Goal: Task Accomplishment & Management: Manage account settings

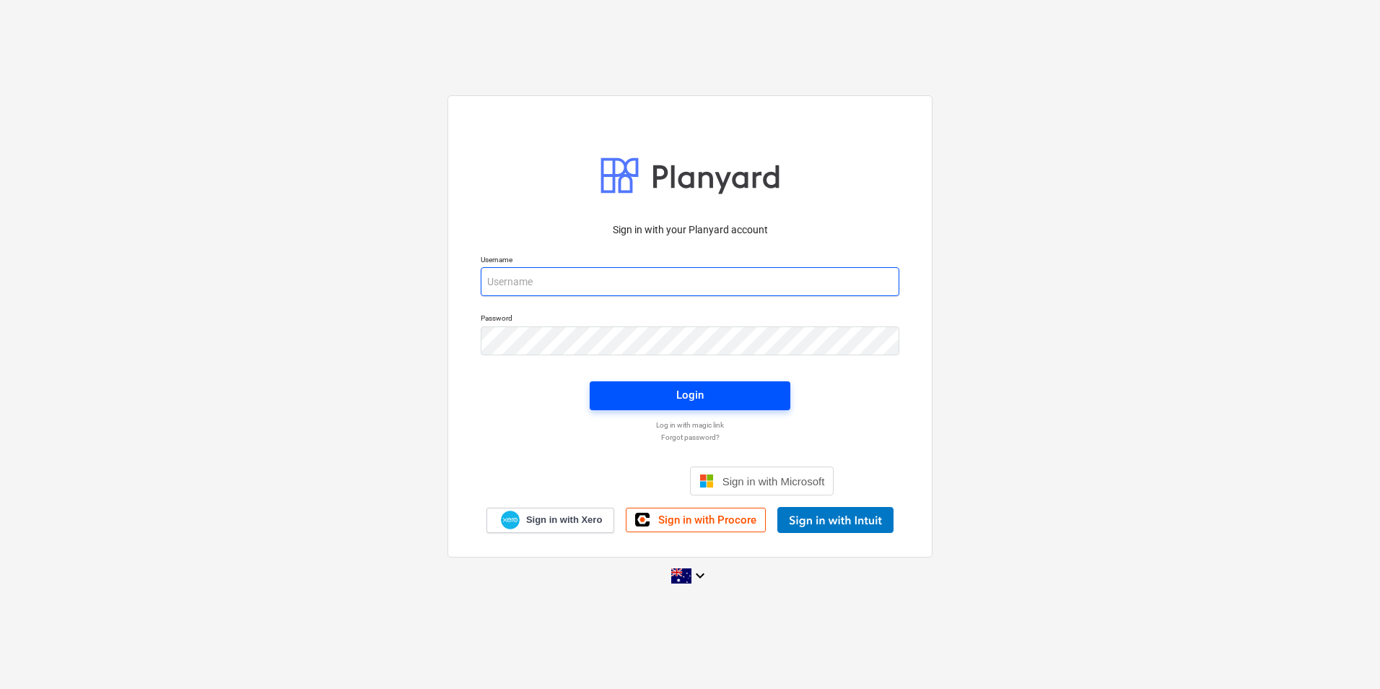
type input "[EMAIL_ADDRESS][DOMAIN_NAME]"
click at [658, 402] on span "Login" at bounding box center [690, 394] width 166 height 19
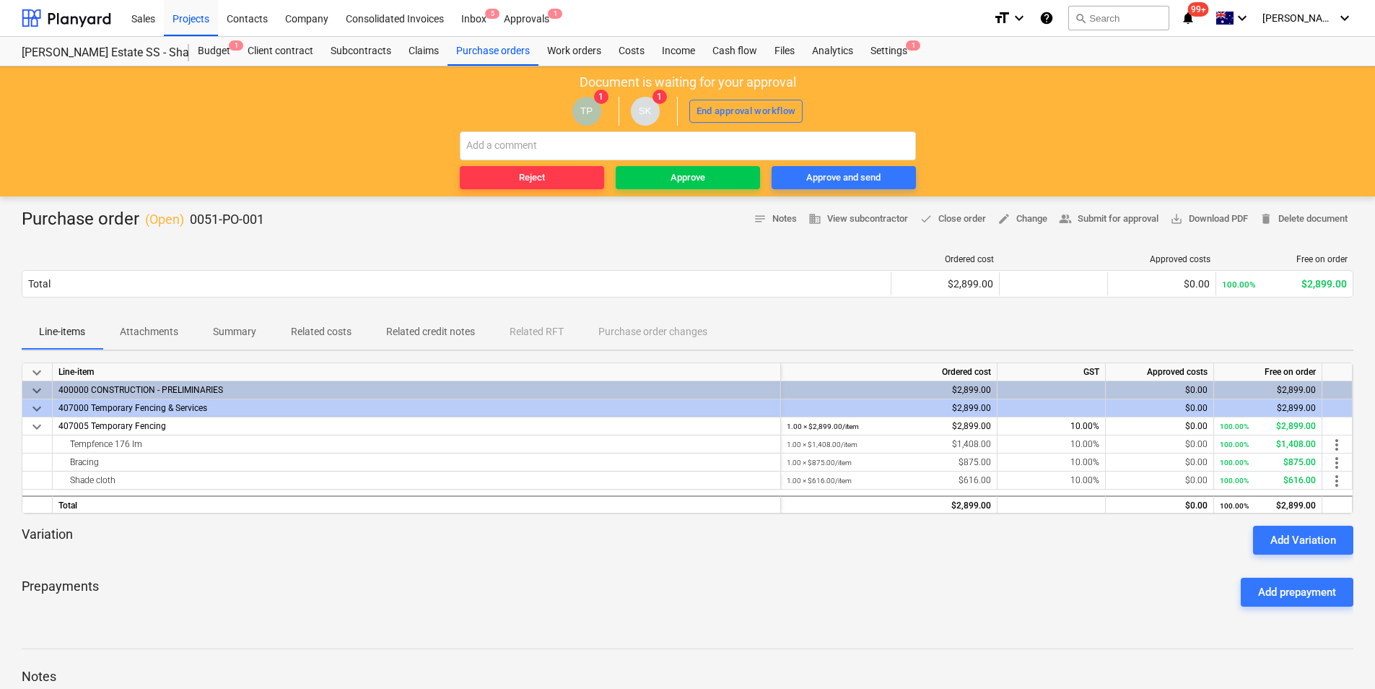
click at [168, 326] on p "Attachments" at bounding box center [149, 331] width 58 height 15
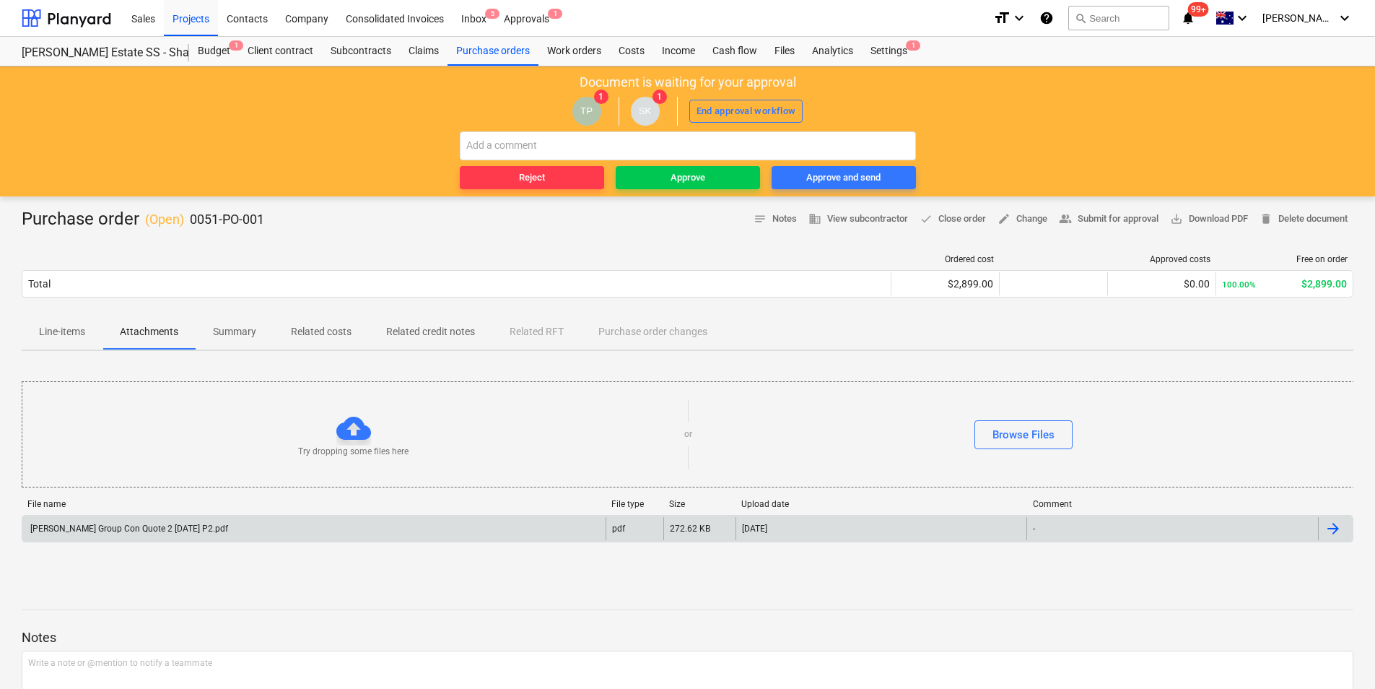
click at [157, 528] on div "[PERSON_NAME] Group Con Quote 2 [DATE] P2.pdf" at bounding box center [128, 528] width 200 height 10
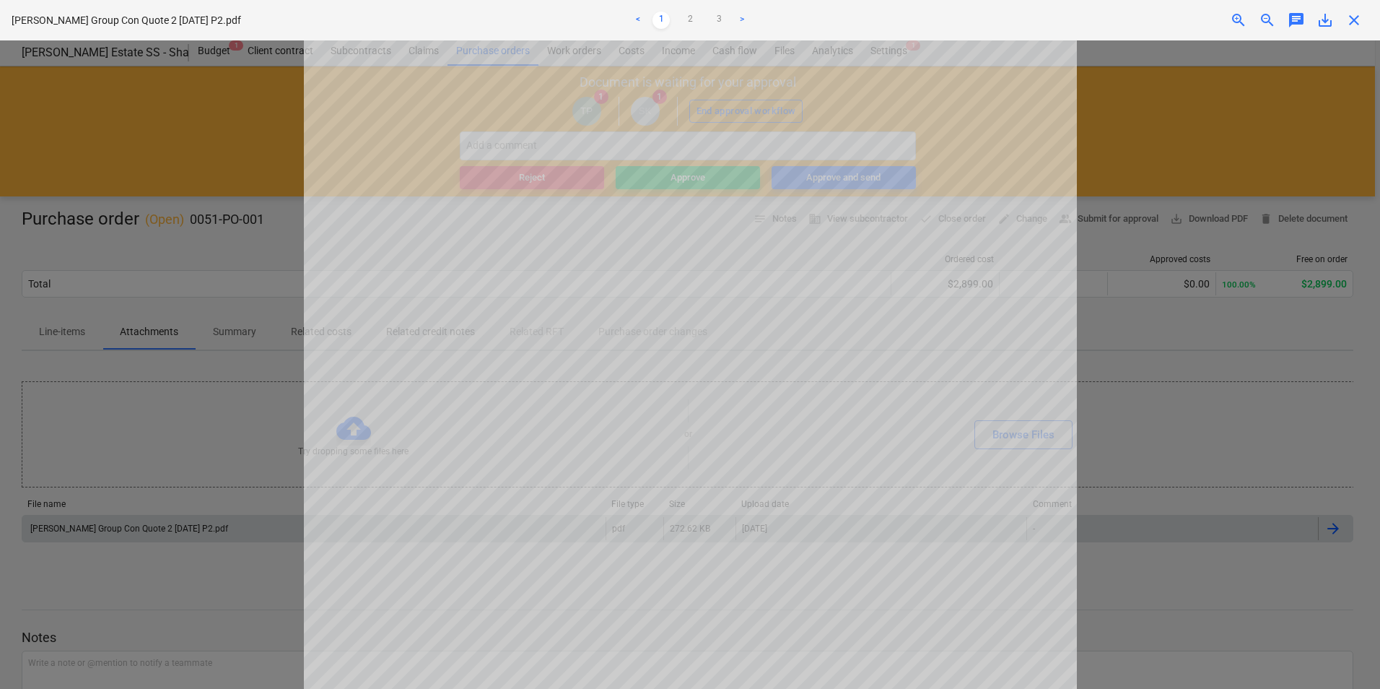
scroll to position [355, 0]
click at [702, 27] on ul "< 1 2 3 >" at bounding box center [690, 20] width 453 height 17
click at [697, 20] on link "2" at bounding box center [689, 20] width 17 height 17
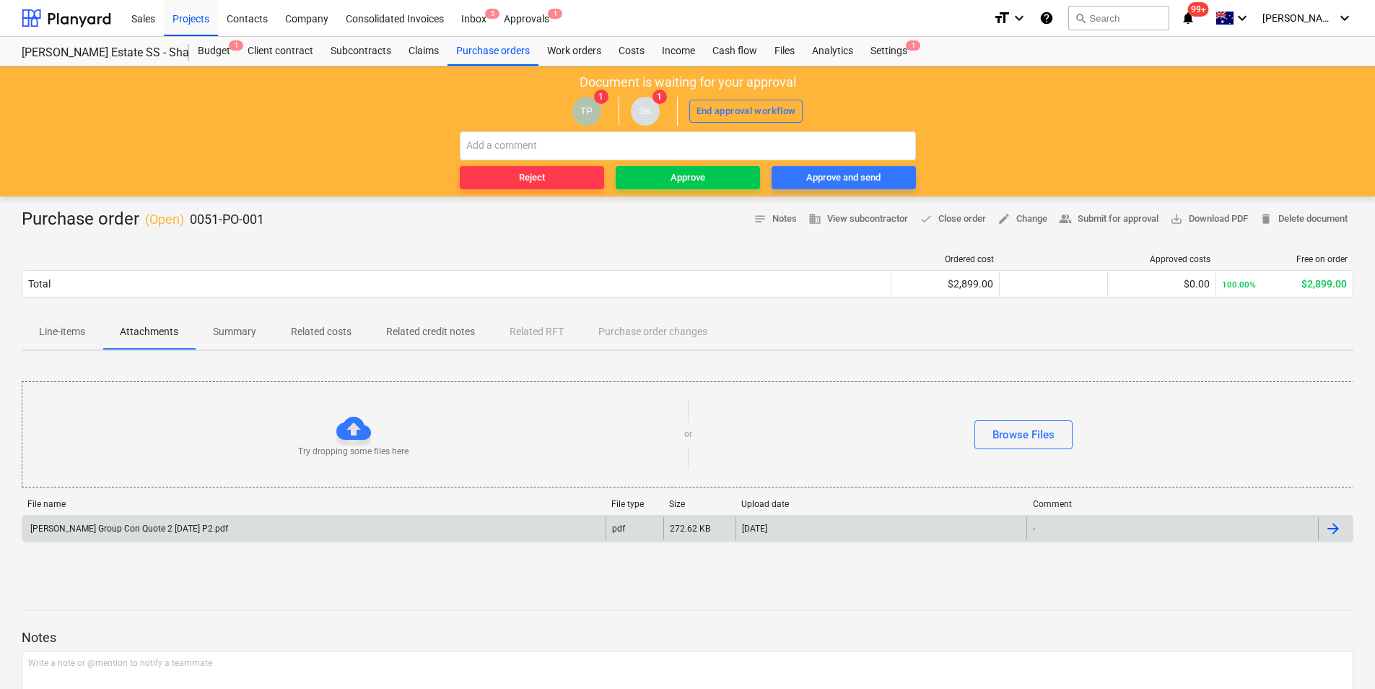
drag, startPoint x: 47, startPoint y: 350, endPoint x: 52, endPoint y: 344, distance: 7.7
click at [49, 349] on div "Purchase order ( Open ) 0051-PO-001 notes Notes business View subcontractor don…" at bounding box center [687, 494] width 1375 height 597
click at [81, 352] on div "Purchase order ( Open ) 0051-PO-001 notes Notes business View subcontractor don…" at bounding box center [687, 494] width 1375 height 597
click at [75, 333] on p "Line-items" at bounding box center [62, 331] width 46 height 15
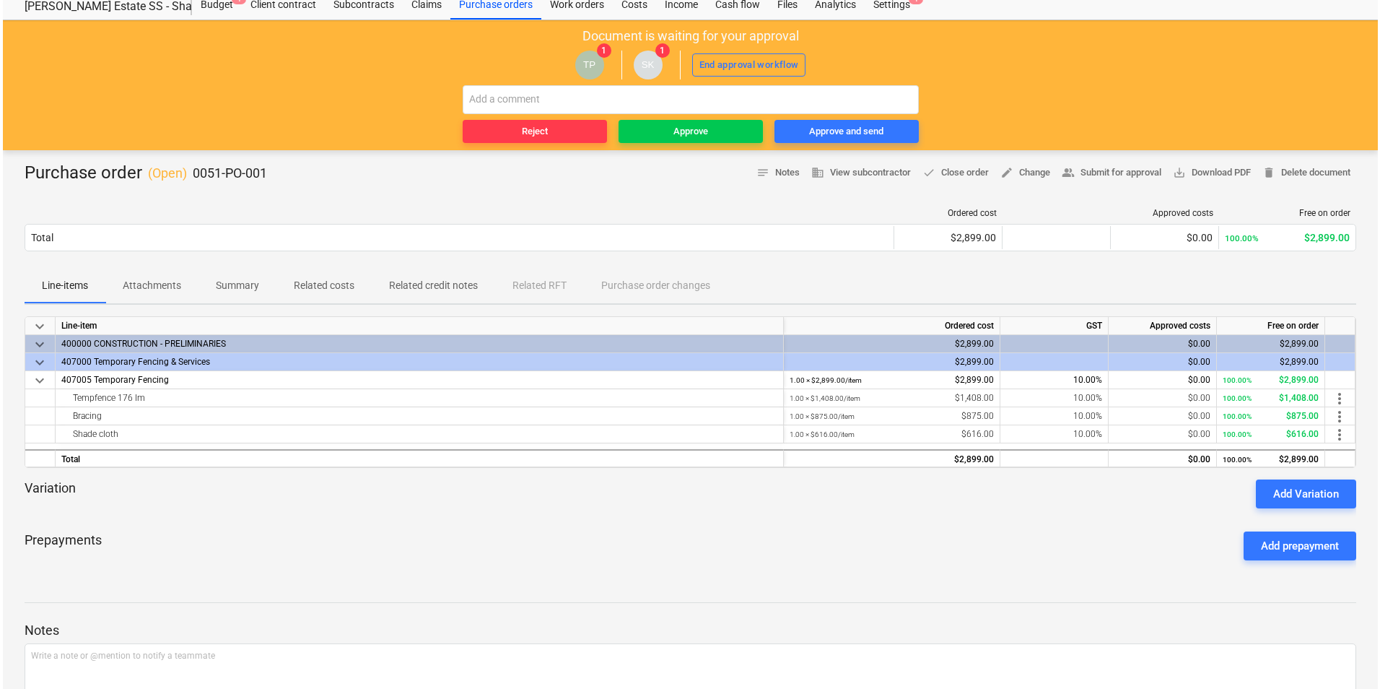
scroll to position [72, 0]
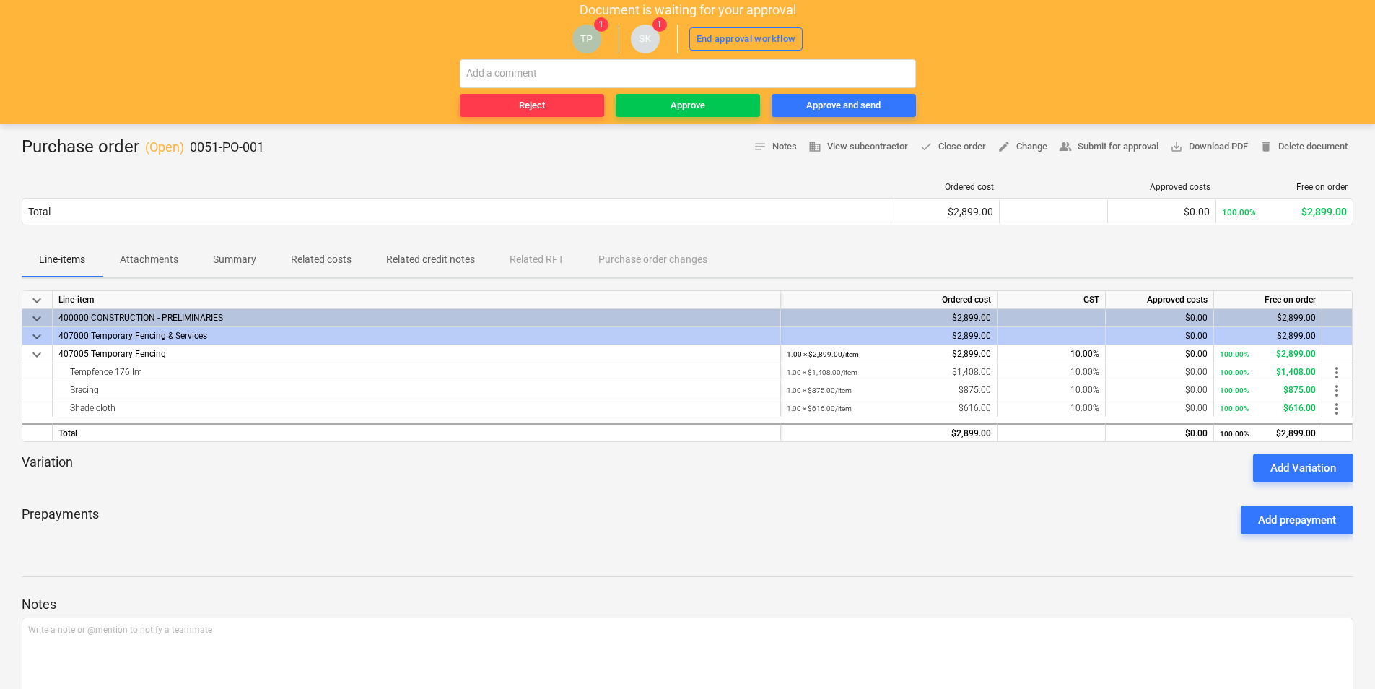
click at [139, 263] on p "Attachments" at bounding box center [149, 259] width 58 height 15
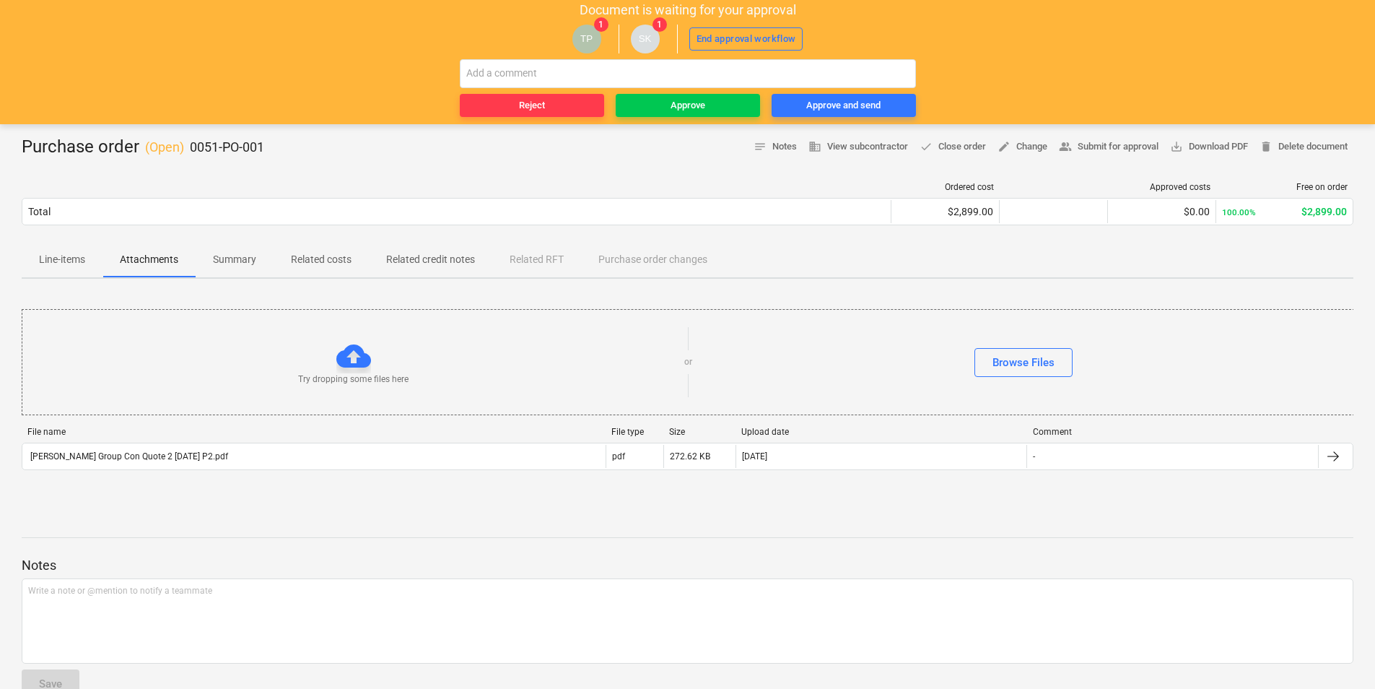
click at [135, 435] on div "File name" at bounding box center [313, 432] width 572 height 10
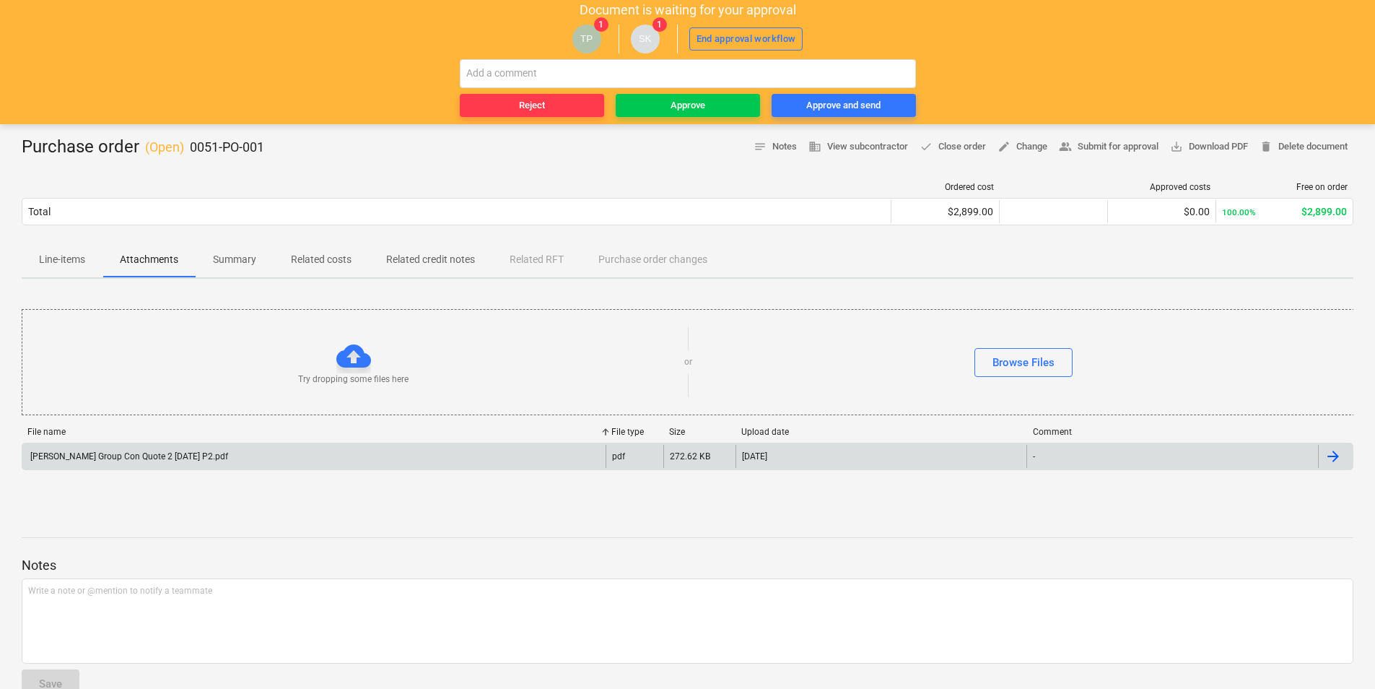
click at [141, 454] on div "[PERSON_NAME] Group Con Quote 2 [DATE] P2.pdf" at bounding box center [128, 456] width 200 height 10
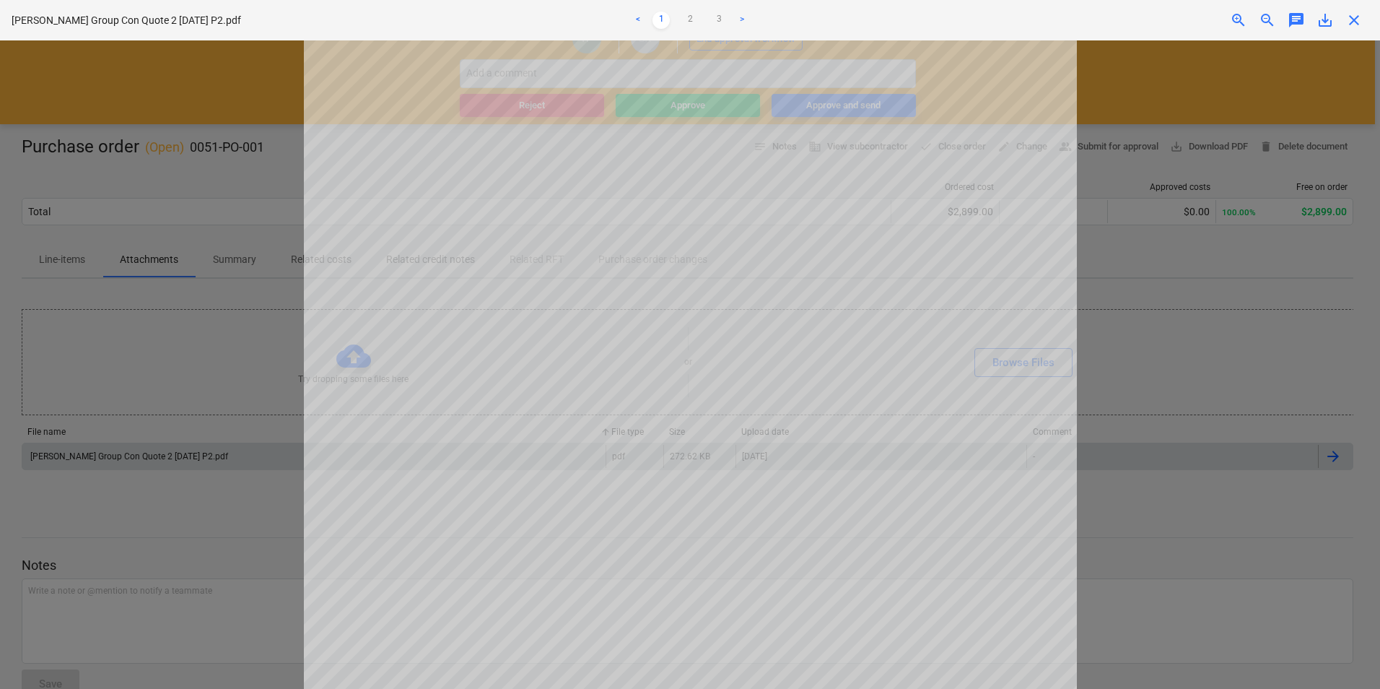
scroll to position [217, 0]
click at [699, 29] on div "< 1 2 3 >" at bounding box center [690, 20] width 453 height 40
click at [697, 27] on link "2" at bounding box center [689, 20] width 17 height 17
click at [712, 24] on link "3" at bounding box center [718, 20] width 17 height 17
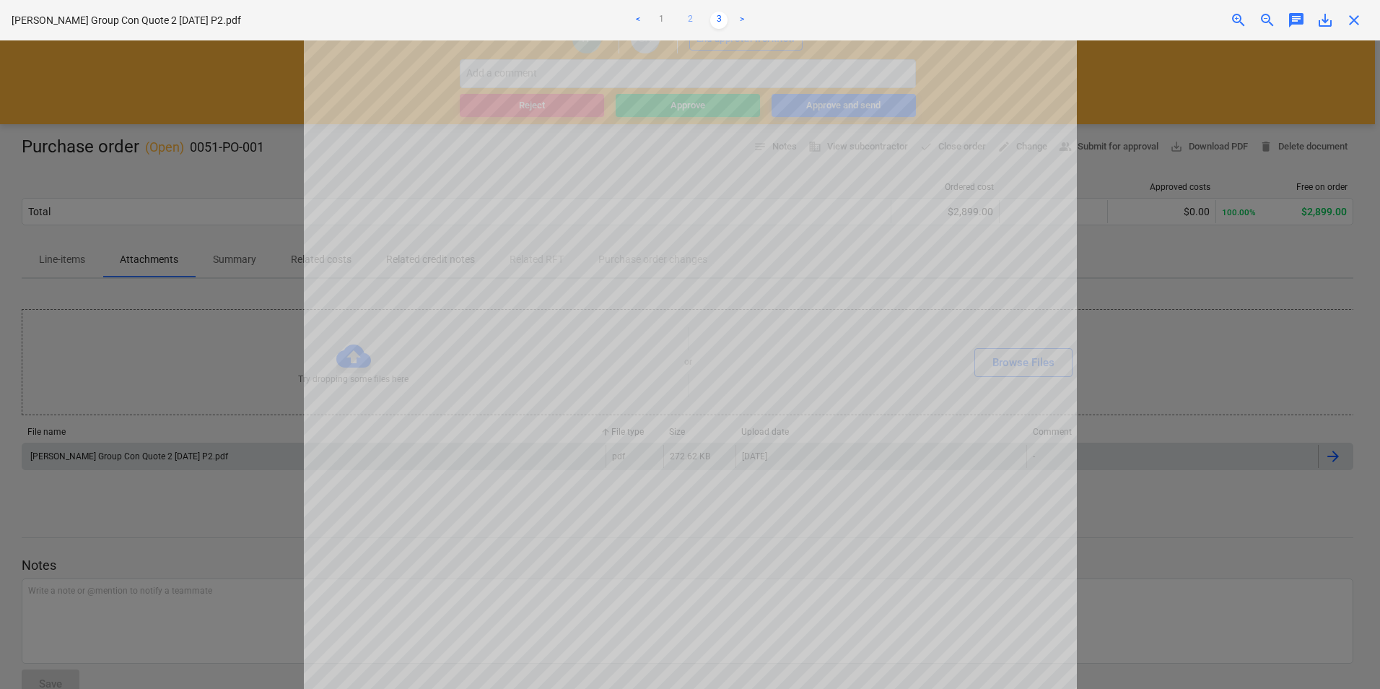
click at [691, 21] on link "2" at bounding box center [689, 20] width 17 height 17
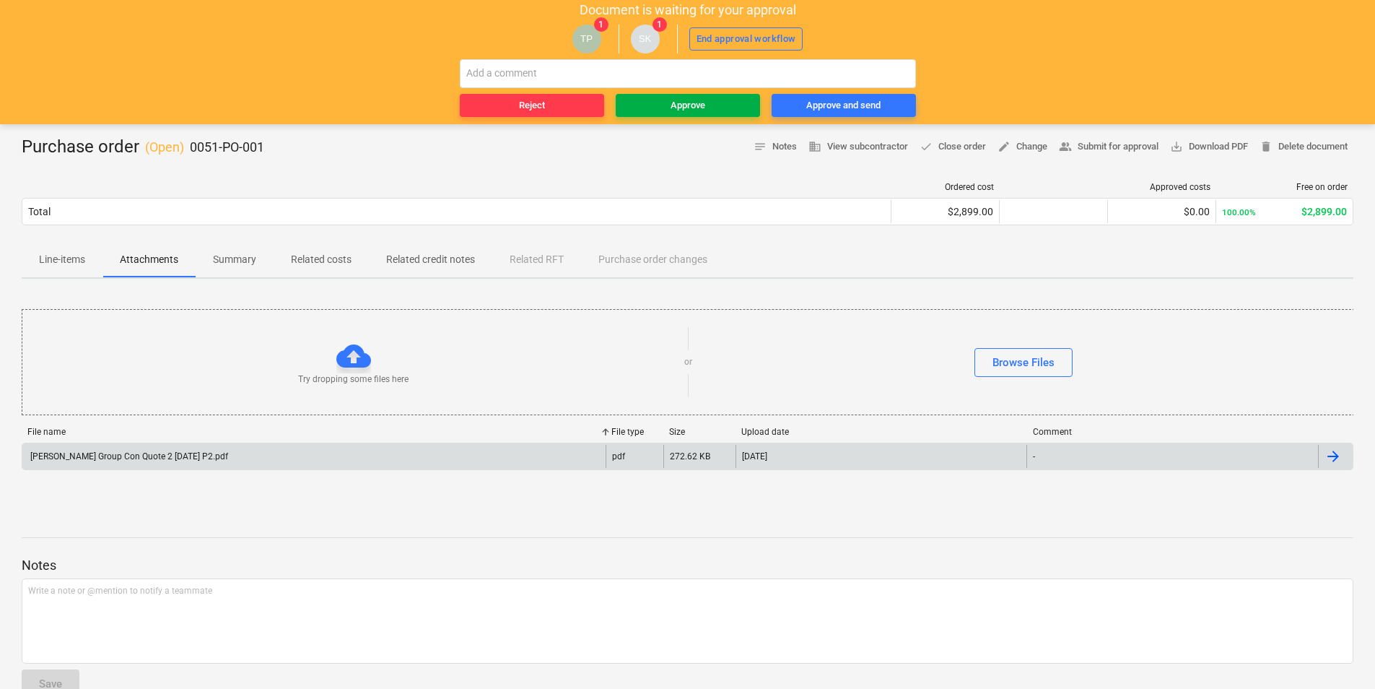
click at [684, 105] on div "Approve" at bounding box center [688, 105] width 35 height 17
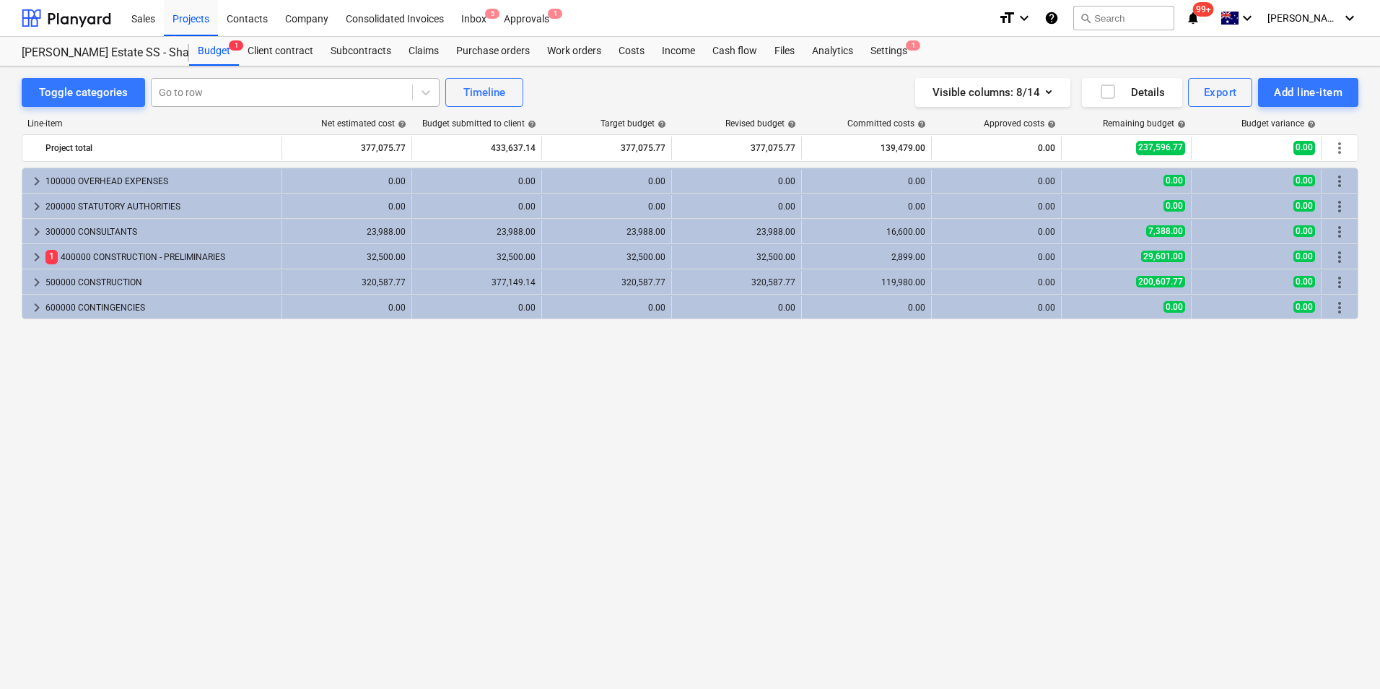
click at [181, 102] on div "Go to row" at bounding box center [282, 92] width 261 height 20
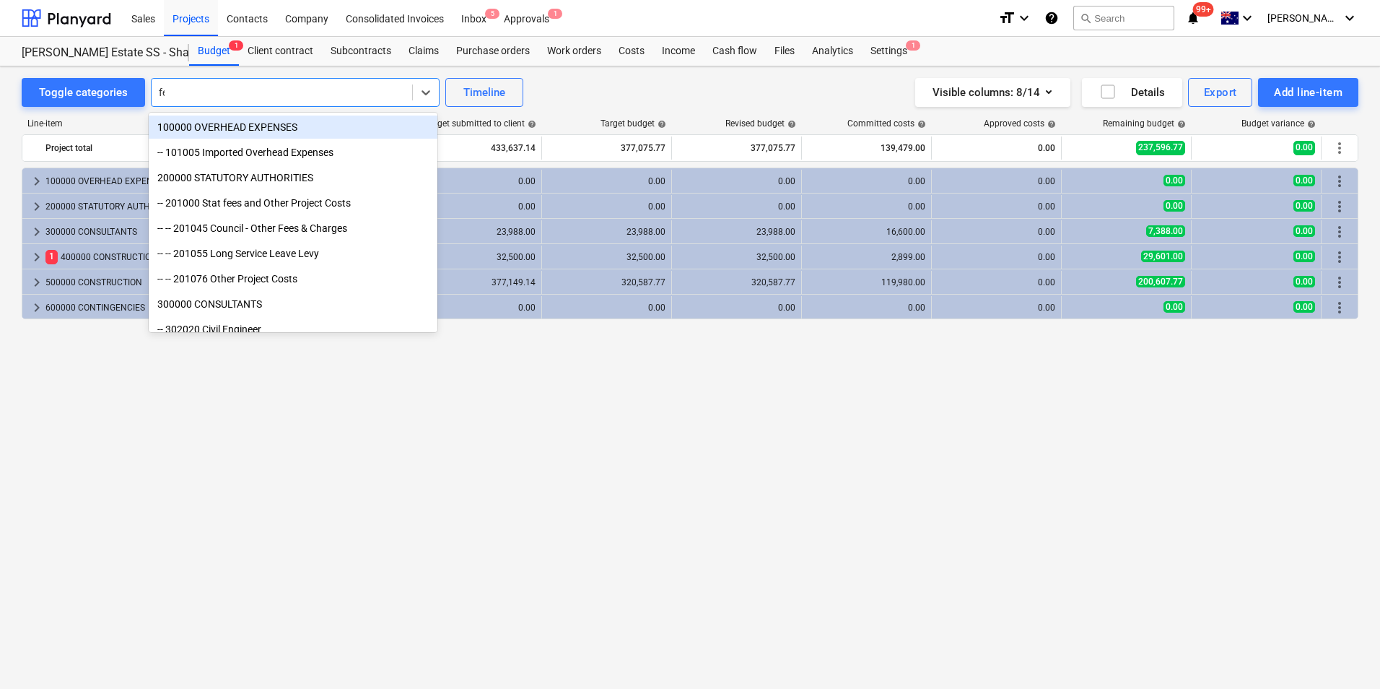
type input "fenc"
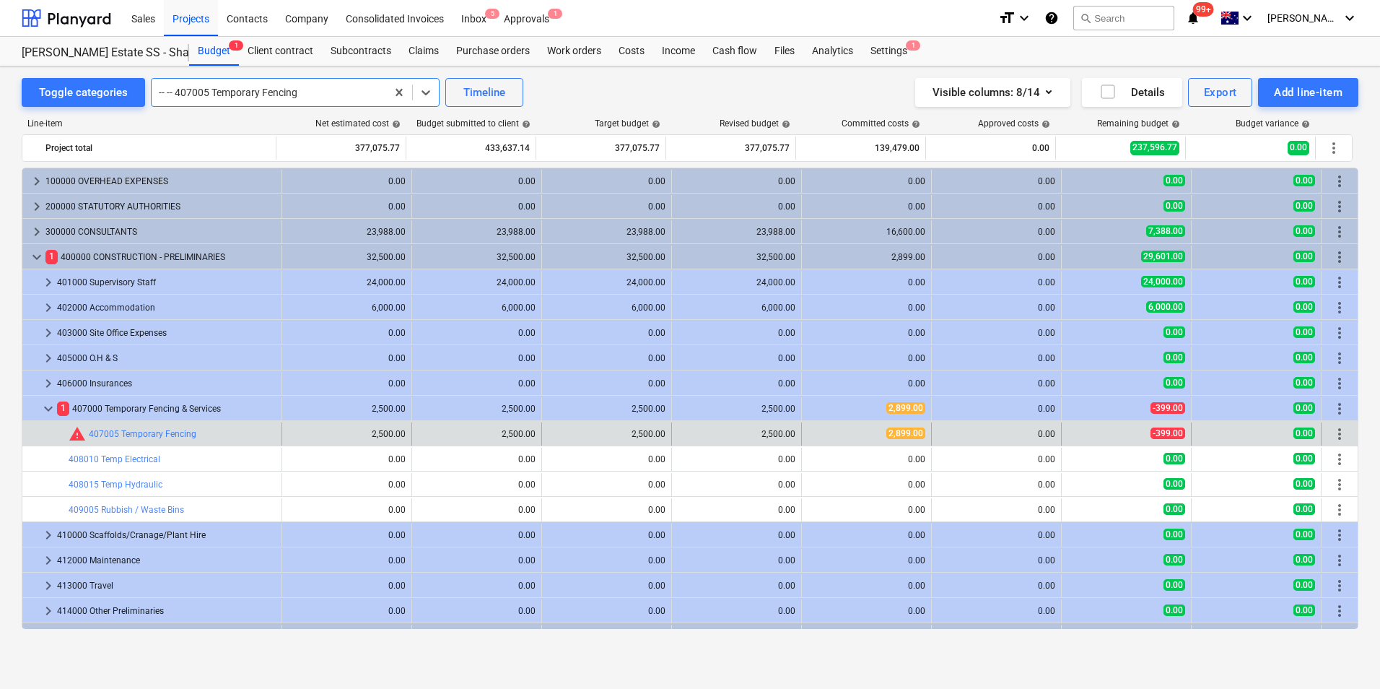
scroll to position [44, 0]
